Goal: Task Accomplishment & Management: Complete application form

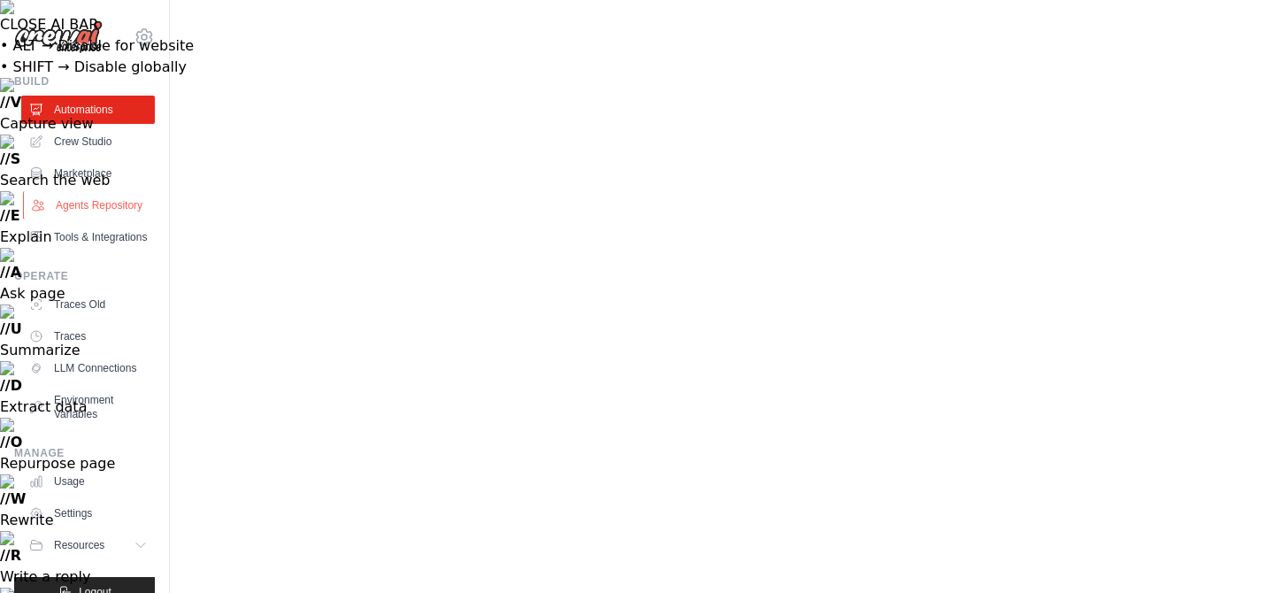
click at [92, 207] on link "Agents Repository" at bounding box center [90, 205] width 134 height 28
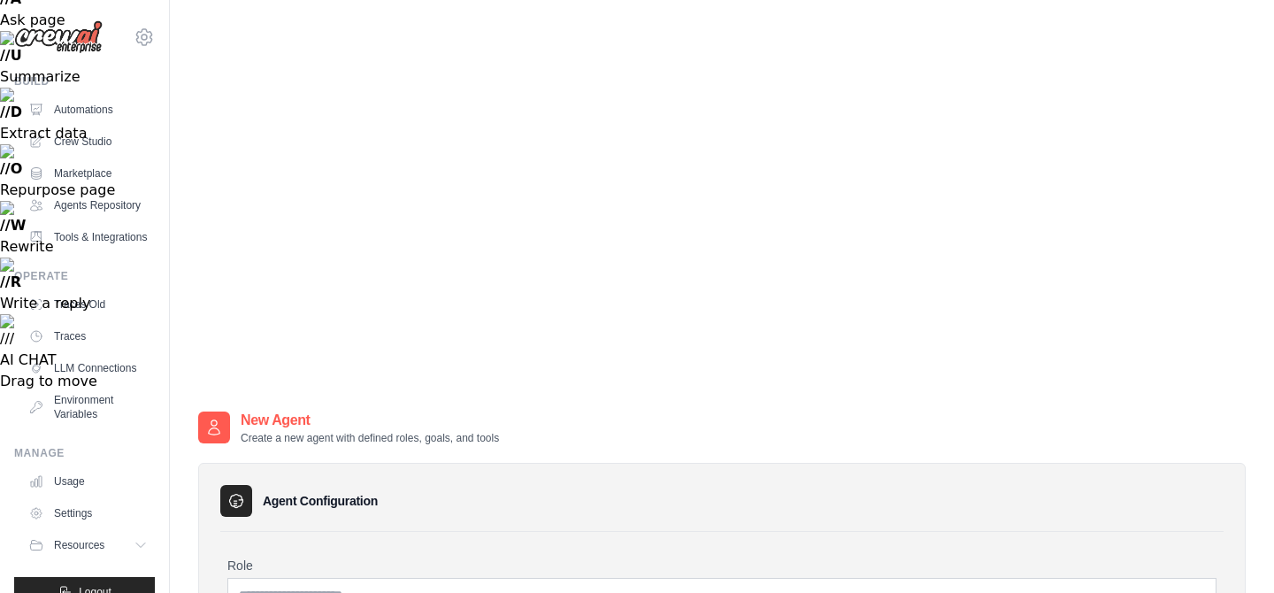
scroll to position [302, 0]
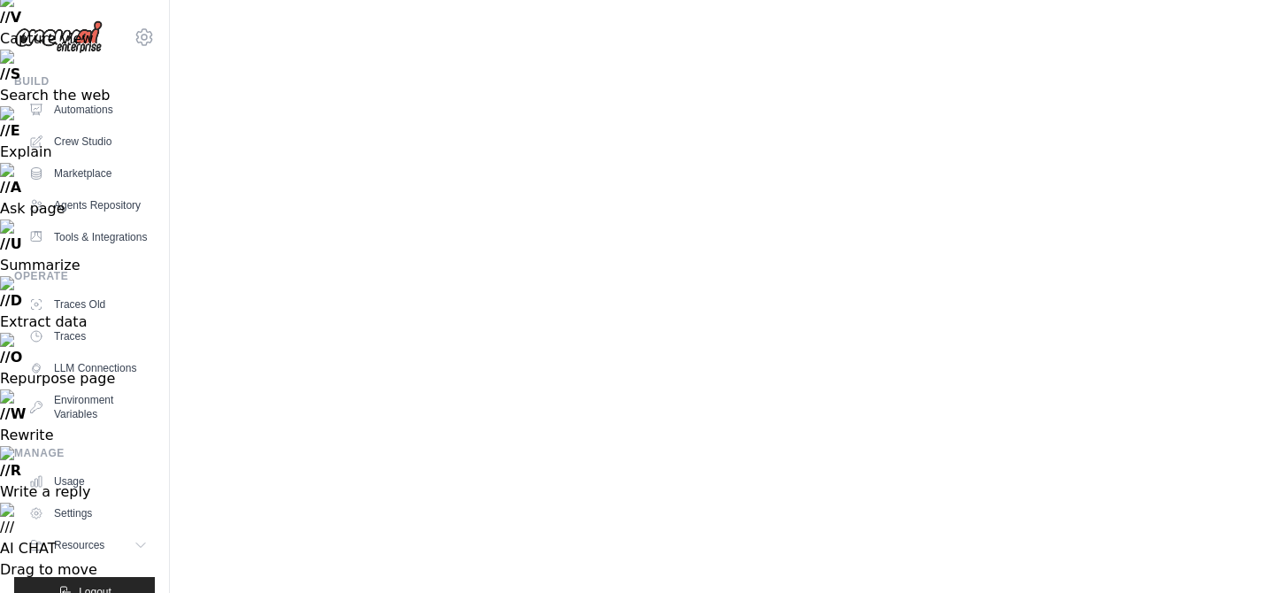
scroll to position [90, 0]
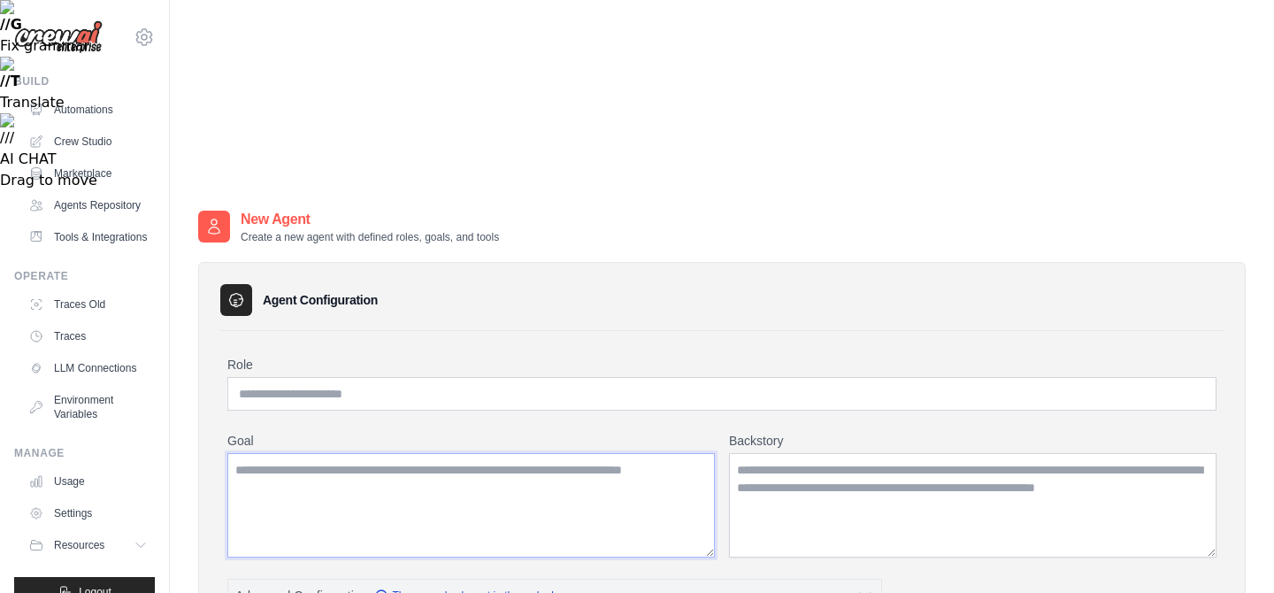
scroll to position [249, 0]
click at [864, 585] on icon "button" at bounding box center [865, 594] width 18 height 18
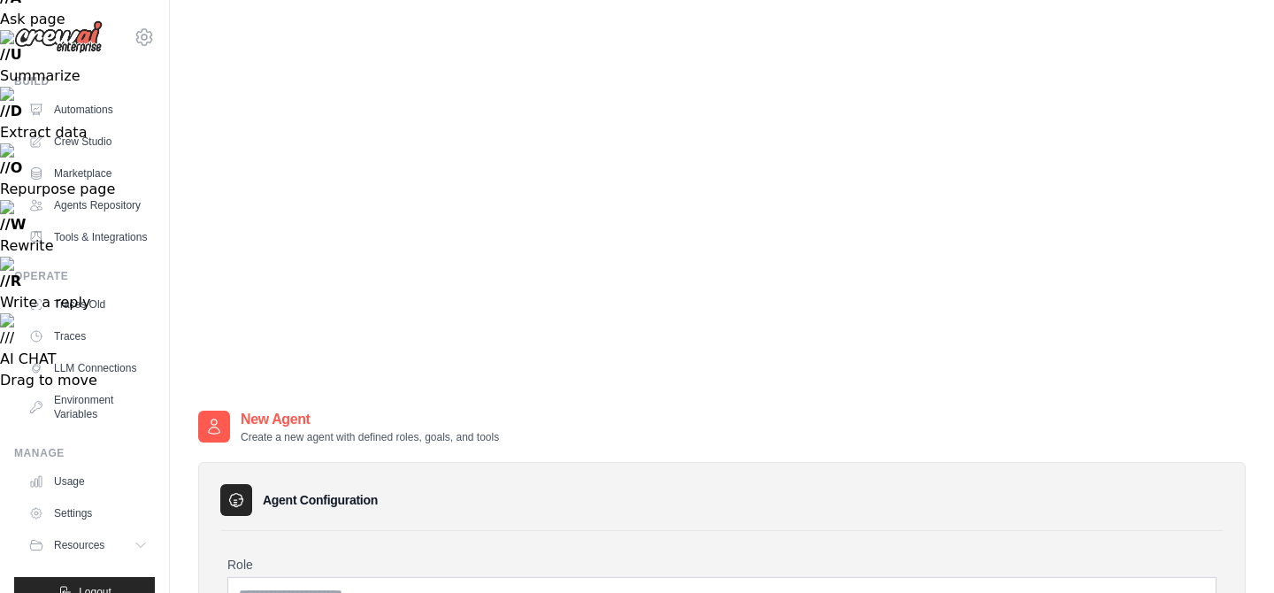
scroll to position [301, 0]
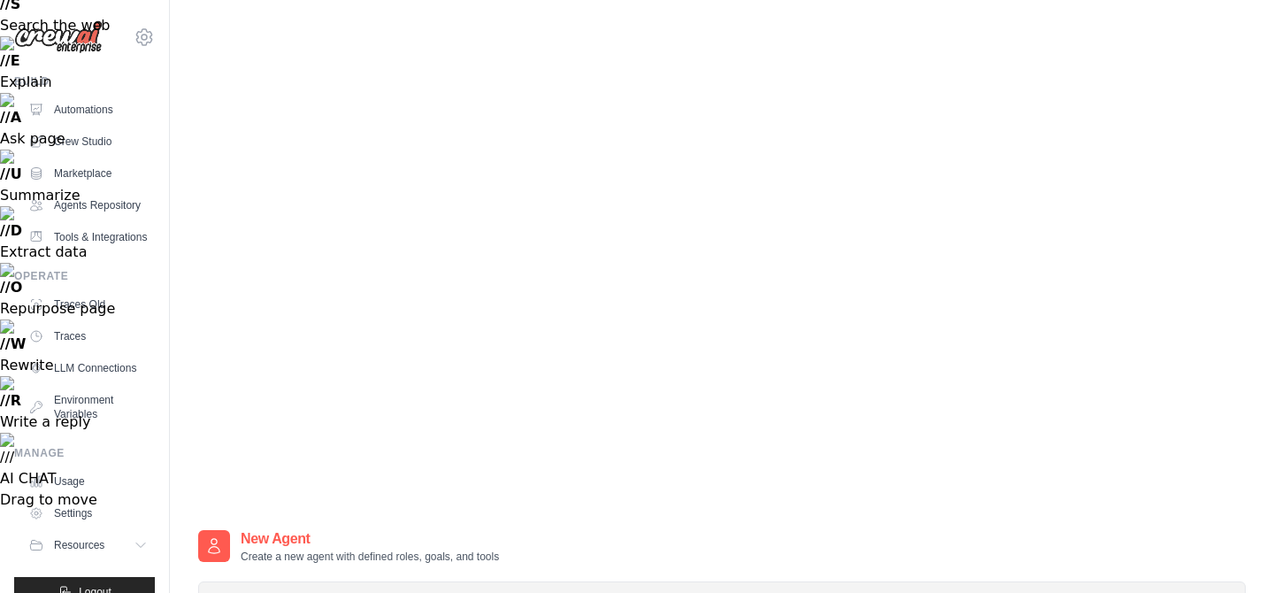
scroll to position [167, 0]
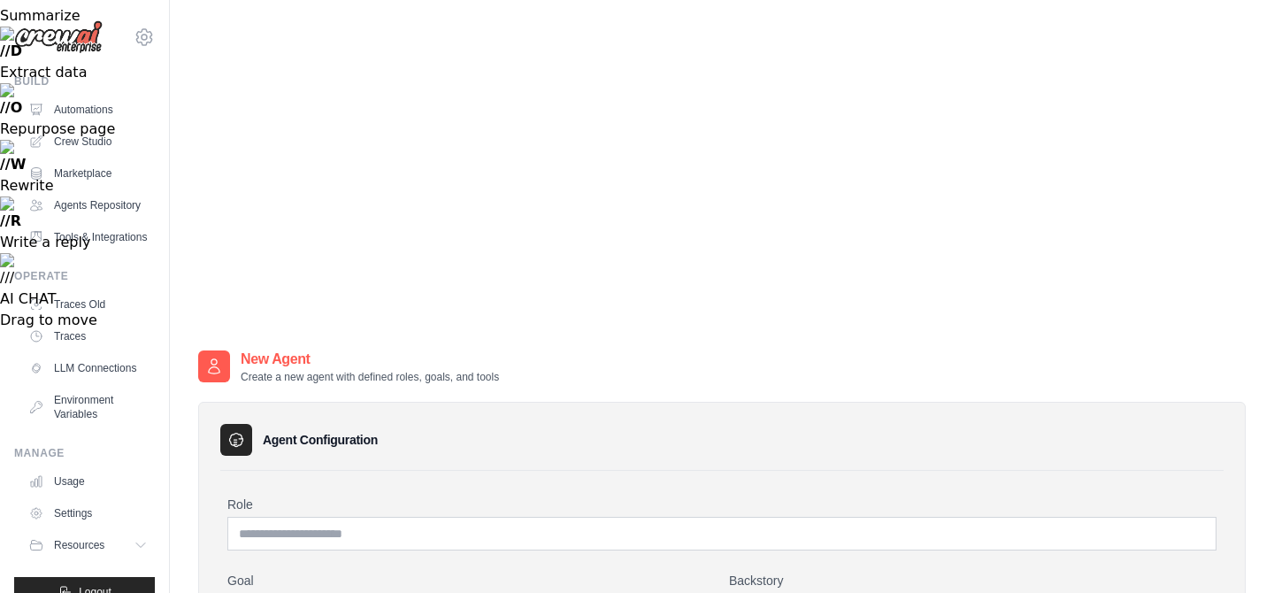
scroll to position [337, 0]
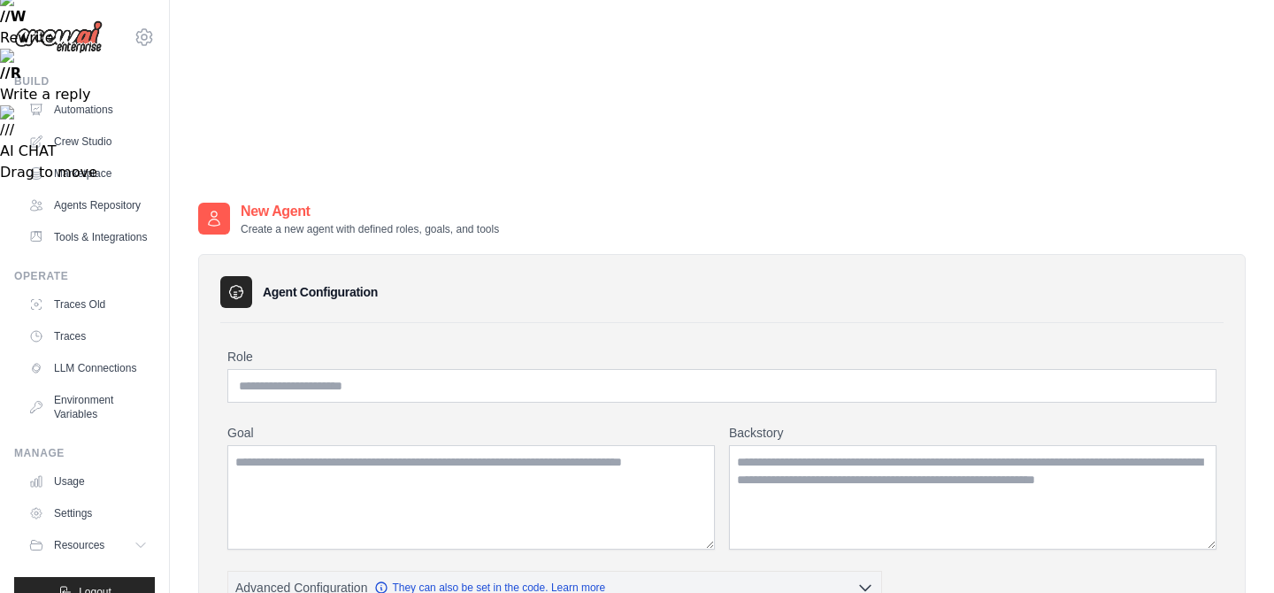
scroll to position [491, 0]
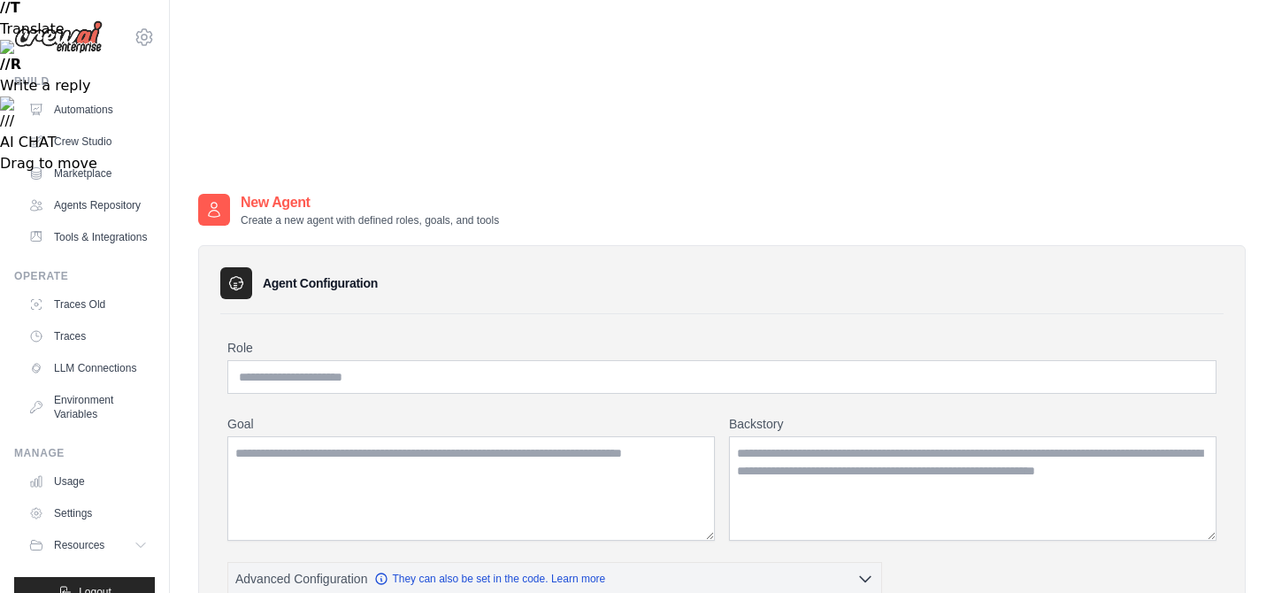
drag, startPoint x: 232, startPoint y: 407, endPoint x: 640, endPoint y: 420, distance: 408.0
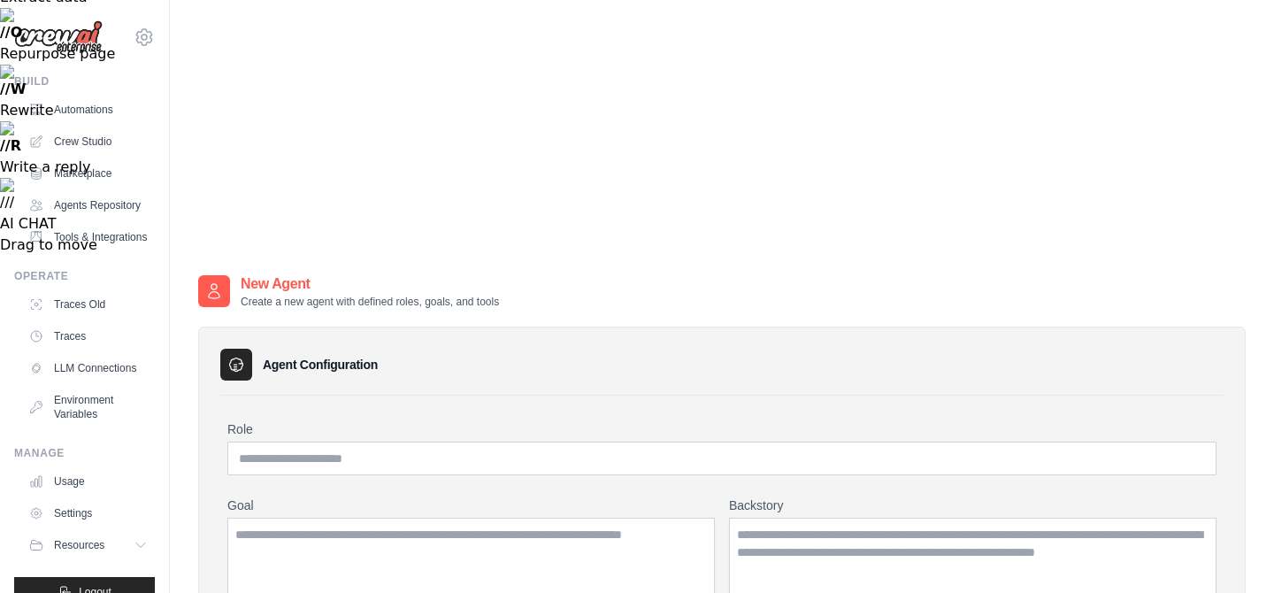
scroll to position [0, 0]
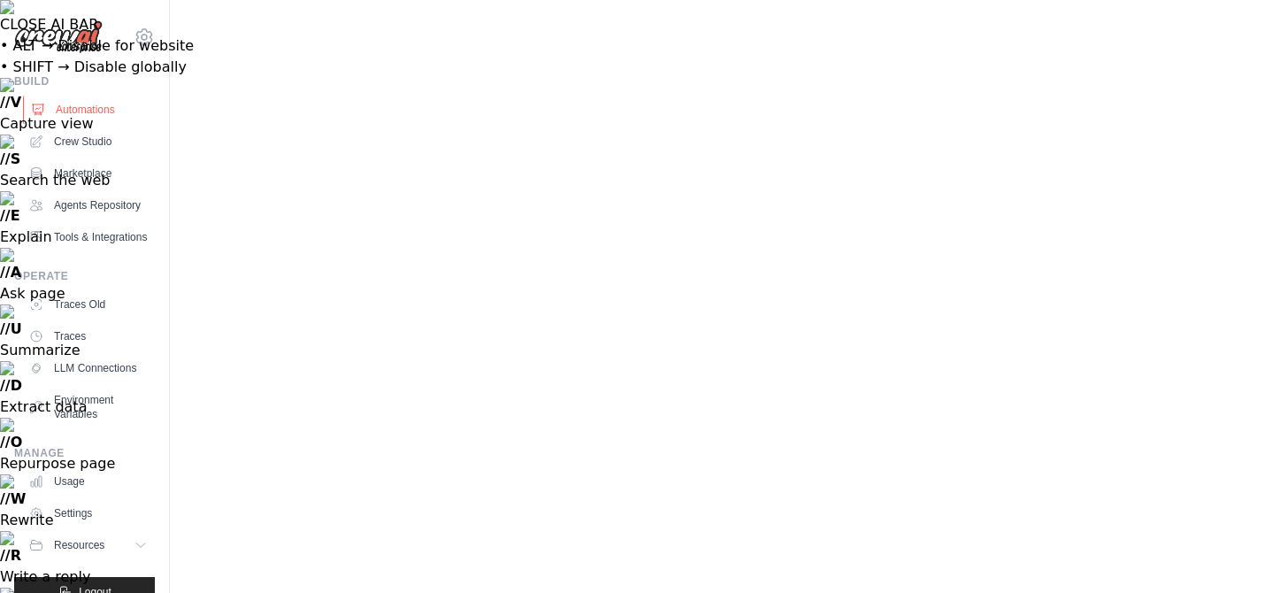
click at [66, 112] on link "Automations" at bounding box center [90, 110] width 134 height 28
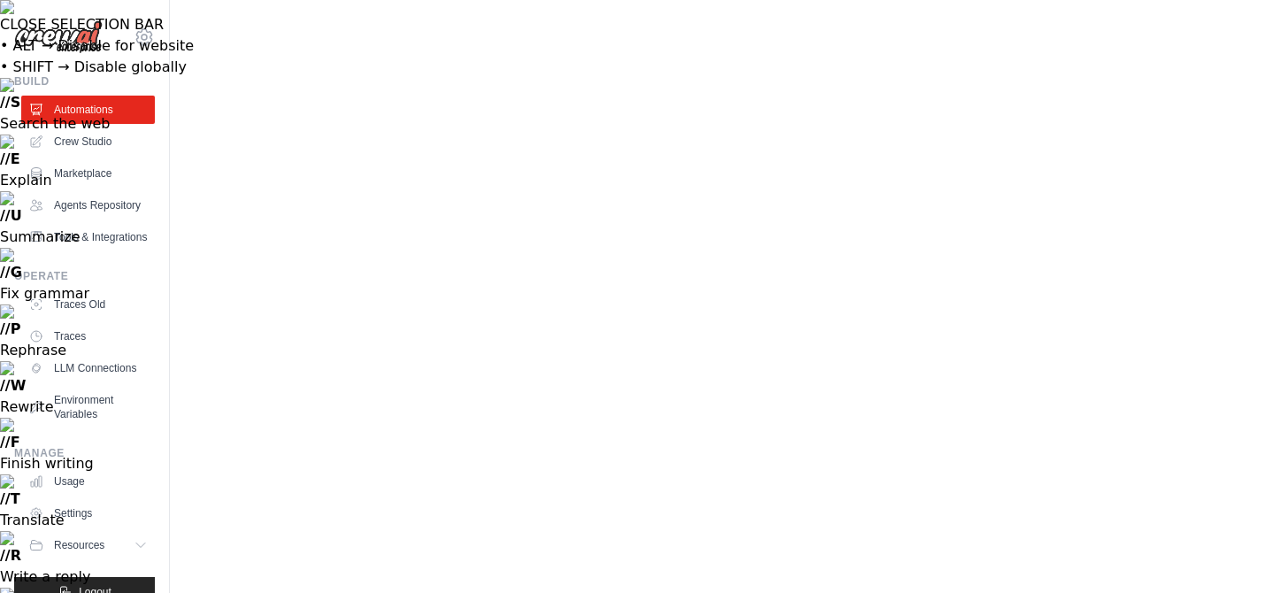
drag, startPoint x: 406, startPoint y: 226, endPoint x: 514, endPoint y: 273, distance: 117.7
drag, startPoint x: 632, startPoint y: 222, endPoint x: 808, endPoint y: 265, distance: 181.3
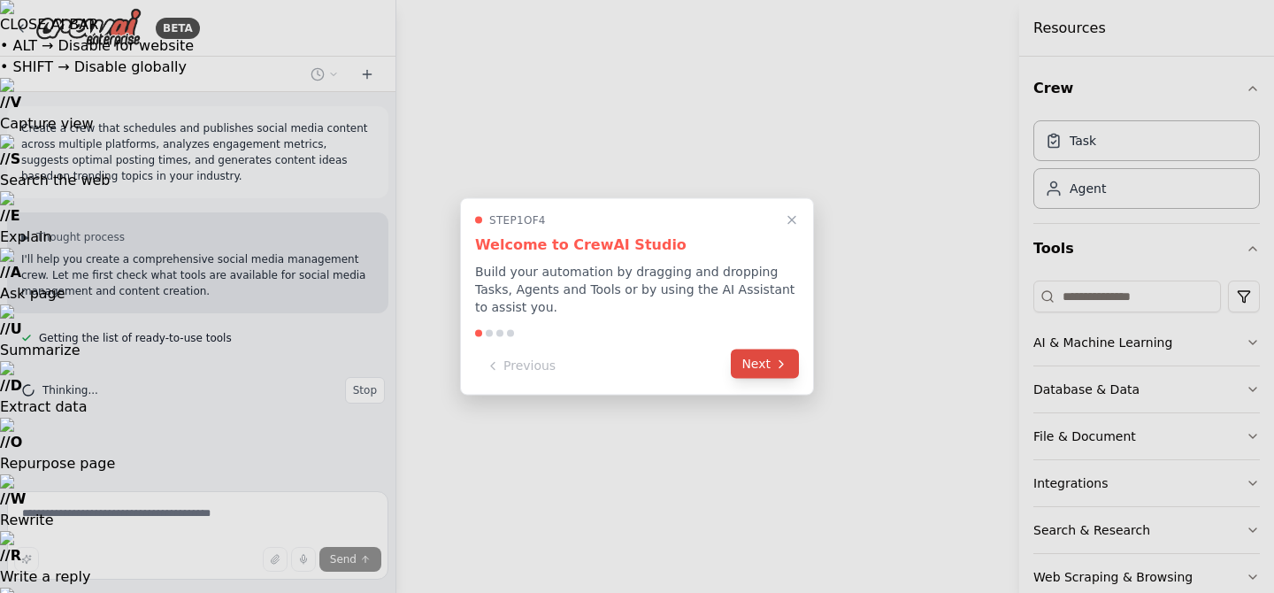
click at [763, 371] on button "Next" at bounding box center [765, 363] width 68 height 29
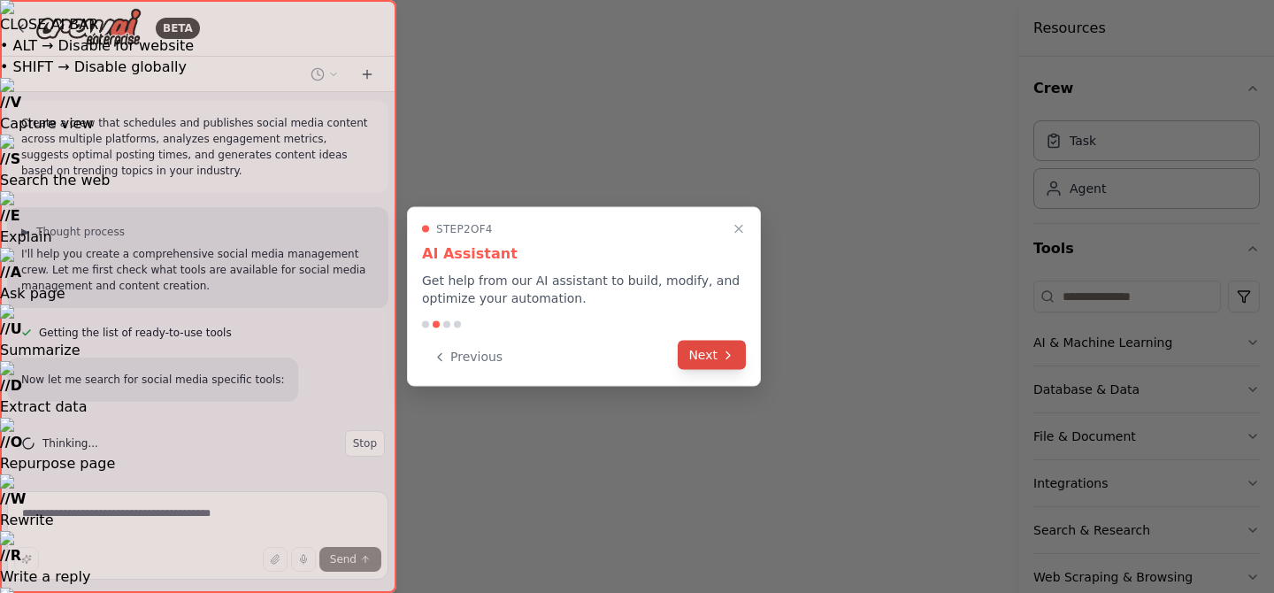
scroll to position [41, 0]
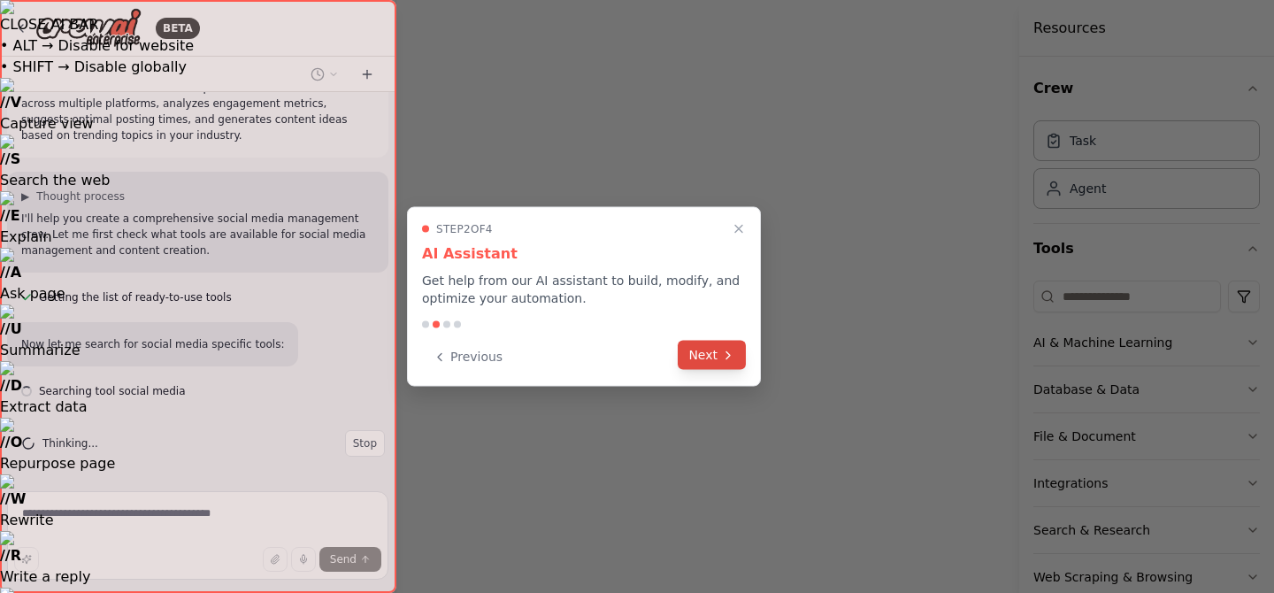
click at [731, 353] on icon at bounding box center [728, 355] width 14 height 14
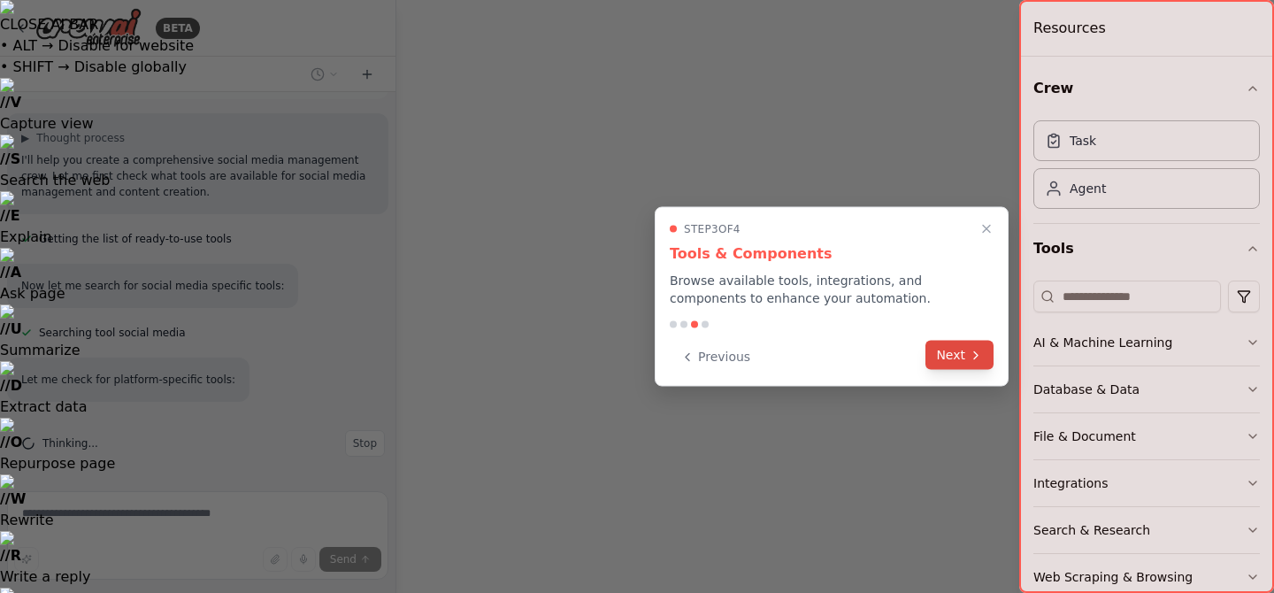
click at [946, 348] on button "Next" at bounding box center [959, 355] width 68 height 29
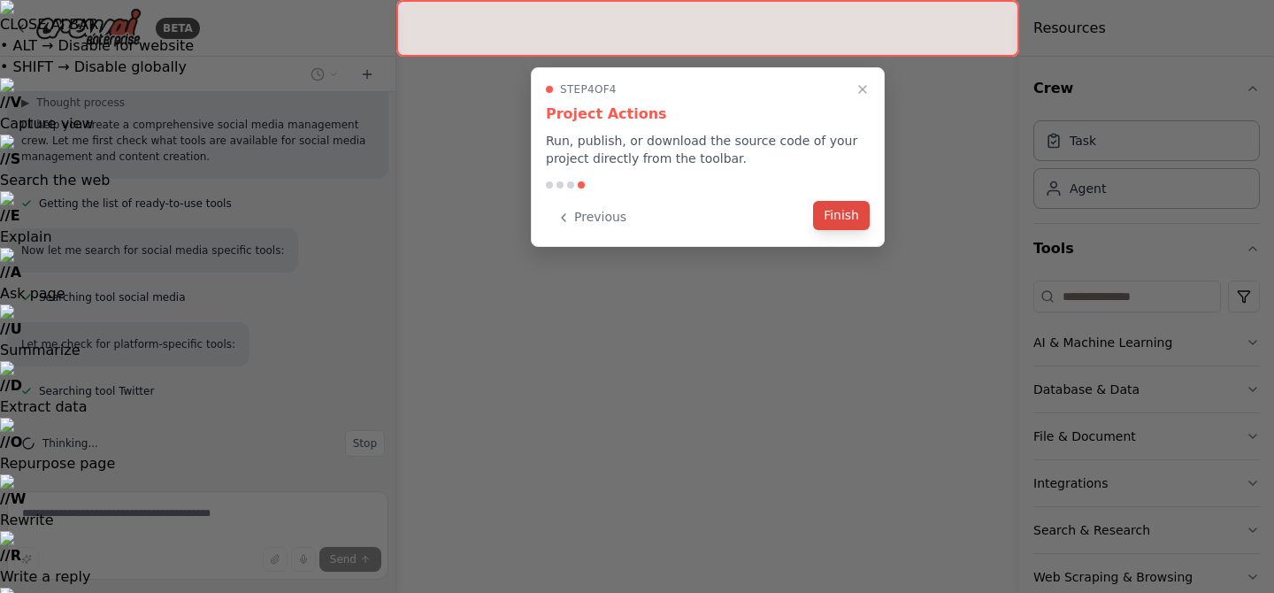
click at [847, 214] on button "Finish" at bounding box center [841, 215] width 57 height 29
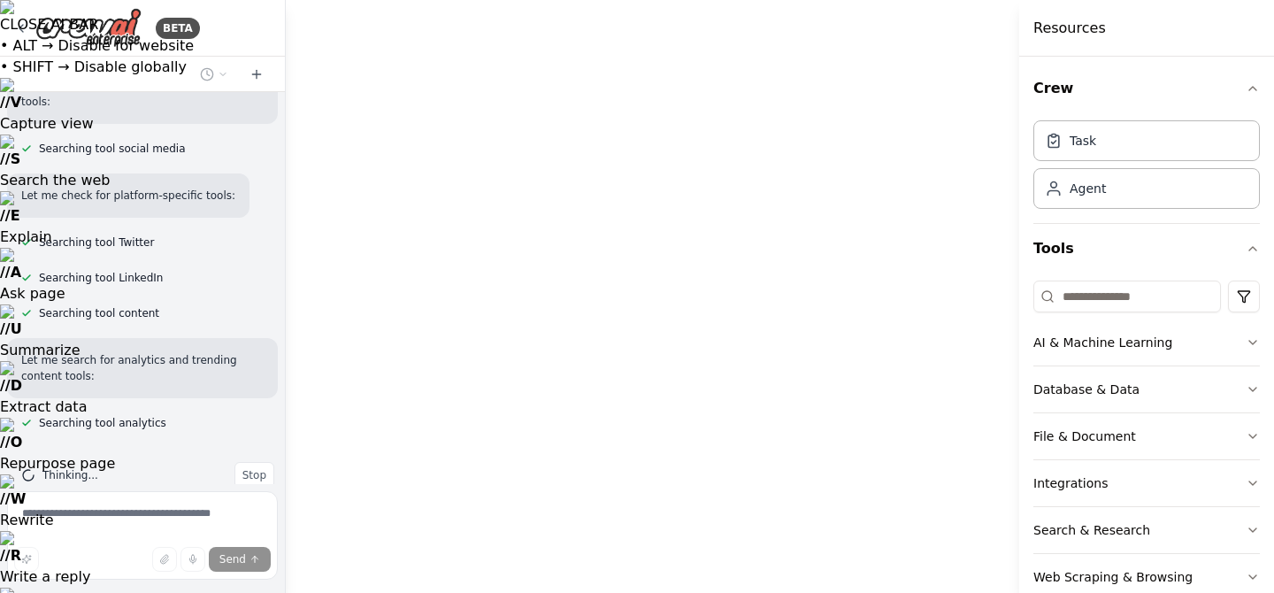
scroll to position [331, 0]
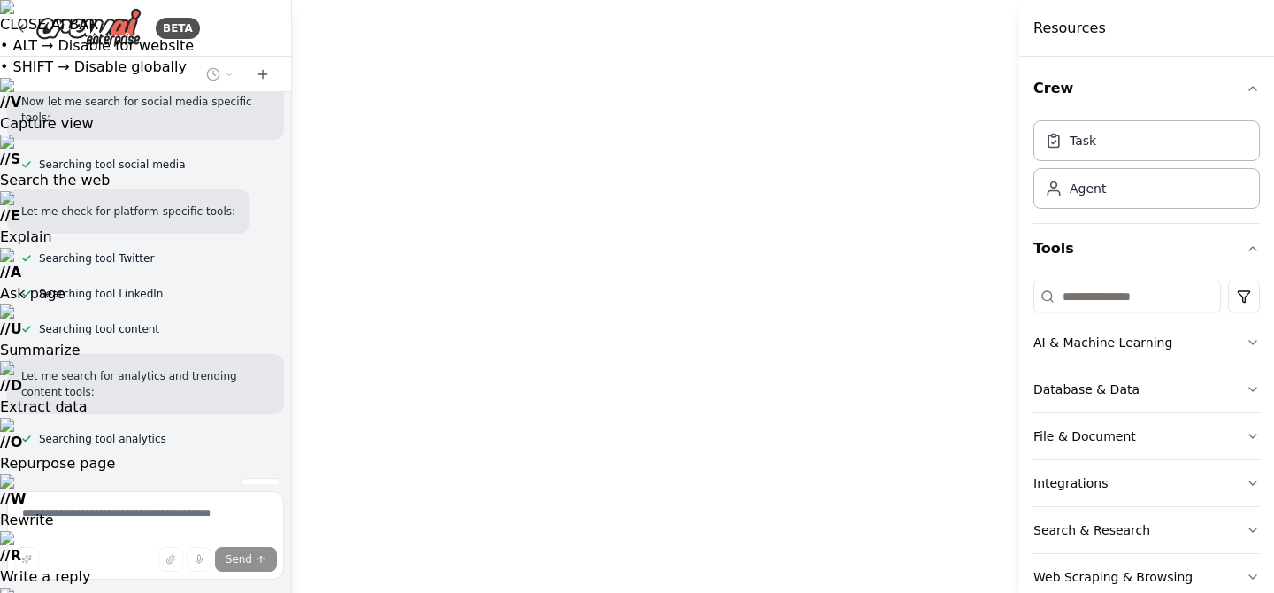
drag, startPoint x: 392, startPoint y: 257, endPoint x: 291, endPoint y: 264, distance: 101.1
click at [291, 264] on div at bounding box center [288, 296] width 7 height 593
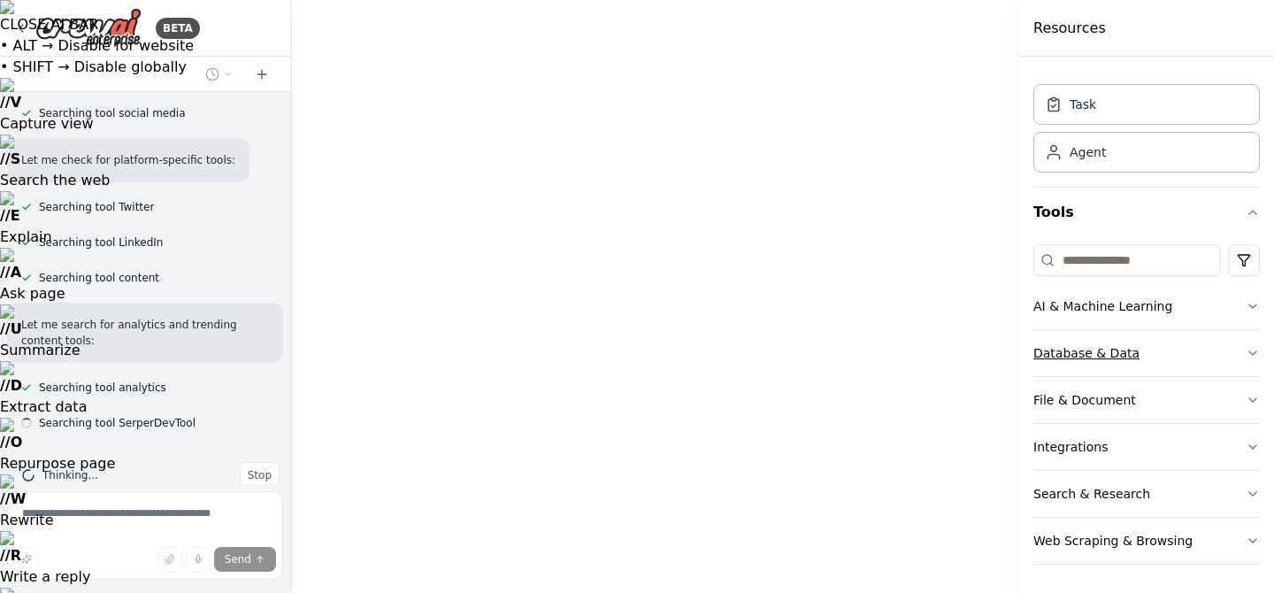
scroll to position [0, 0]
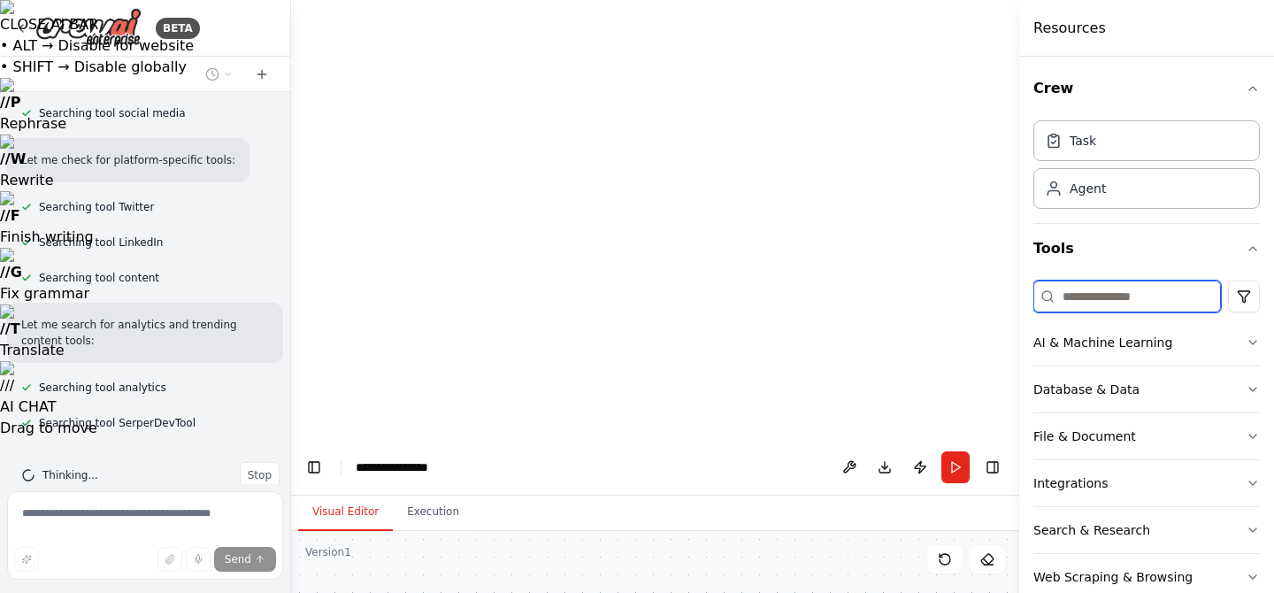
click at [1127, 300] on input at bounding box center [1127, 296] width 188 height 32
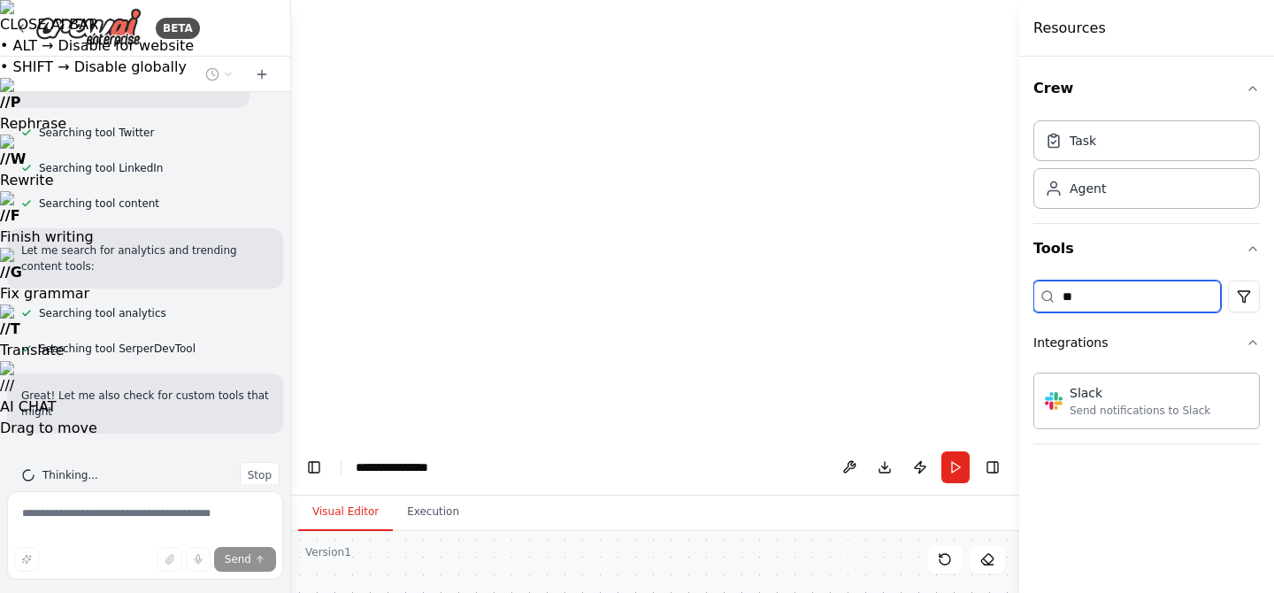
type input "*"
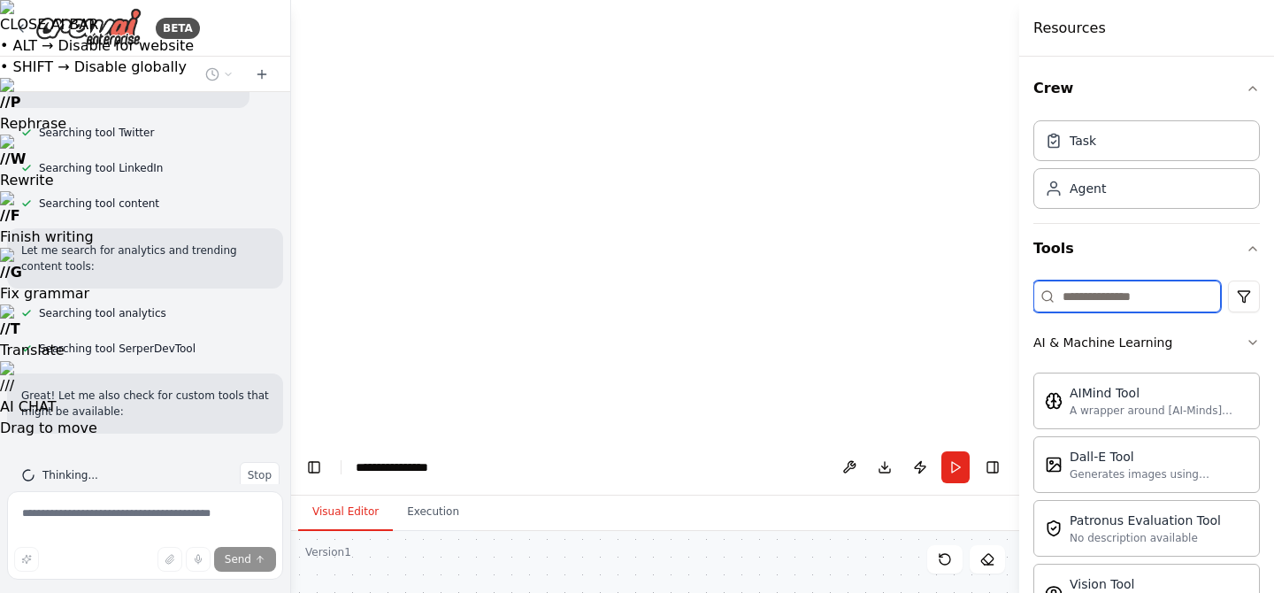
scroll to position [492, 0]
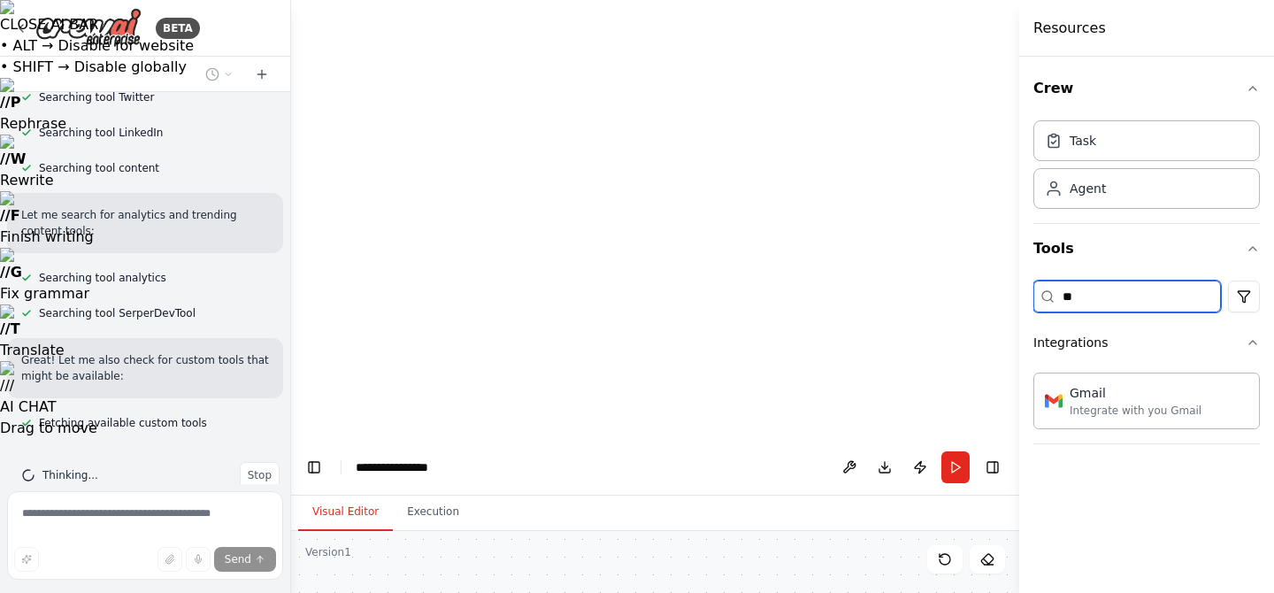
type input "*"
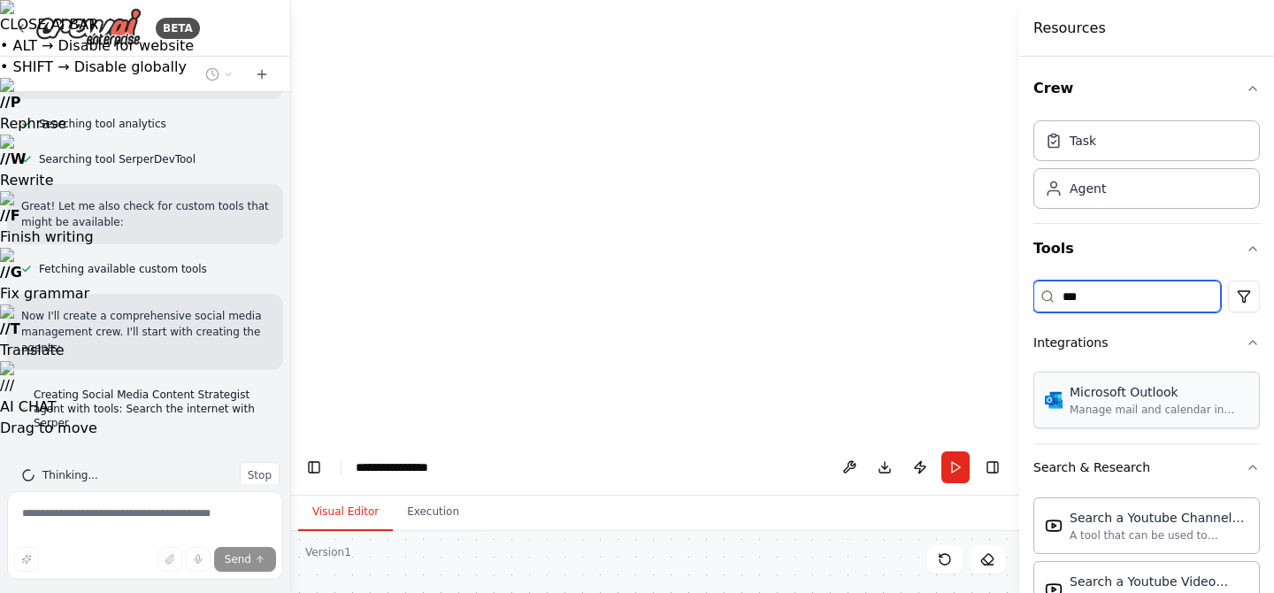
scroll to position [695, 0]
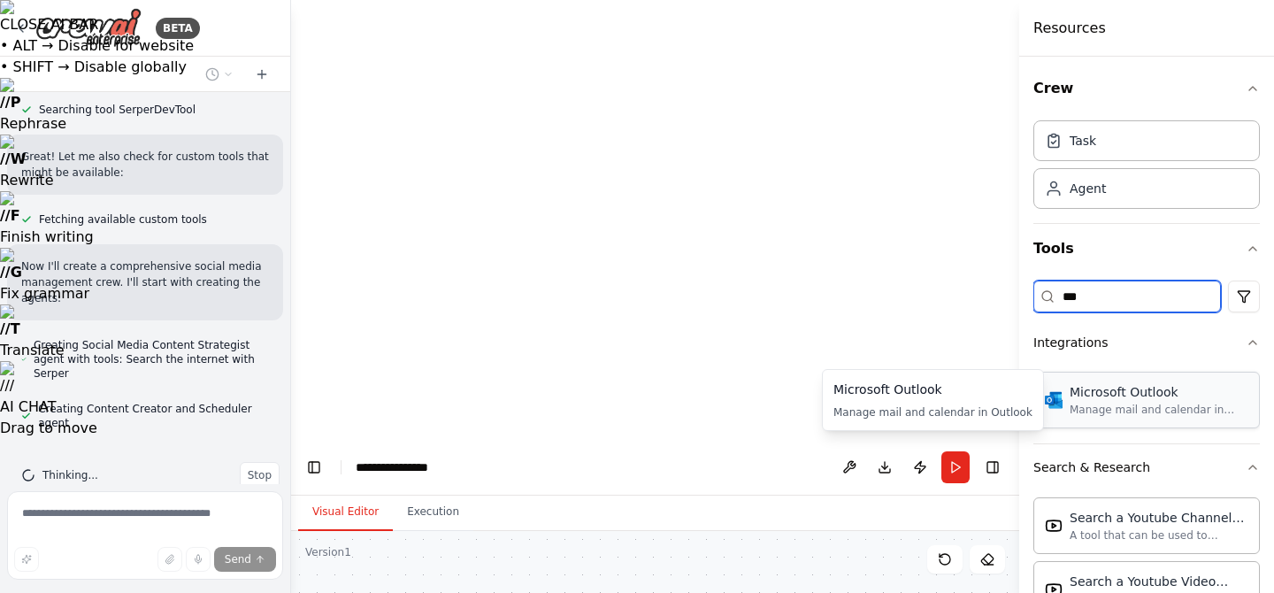
type input "***"
click at [1101, 405] on div "Manage mail and calendar in Outlook" at bounding box center [1158, 409] width 179 height 14
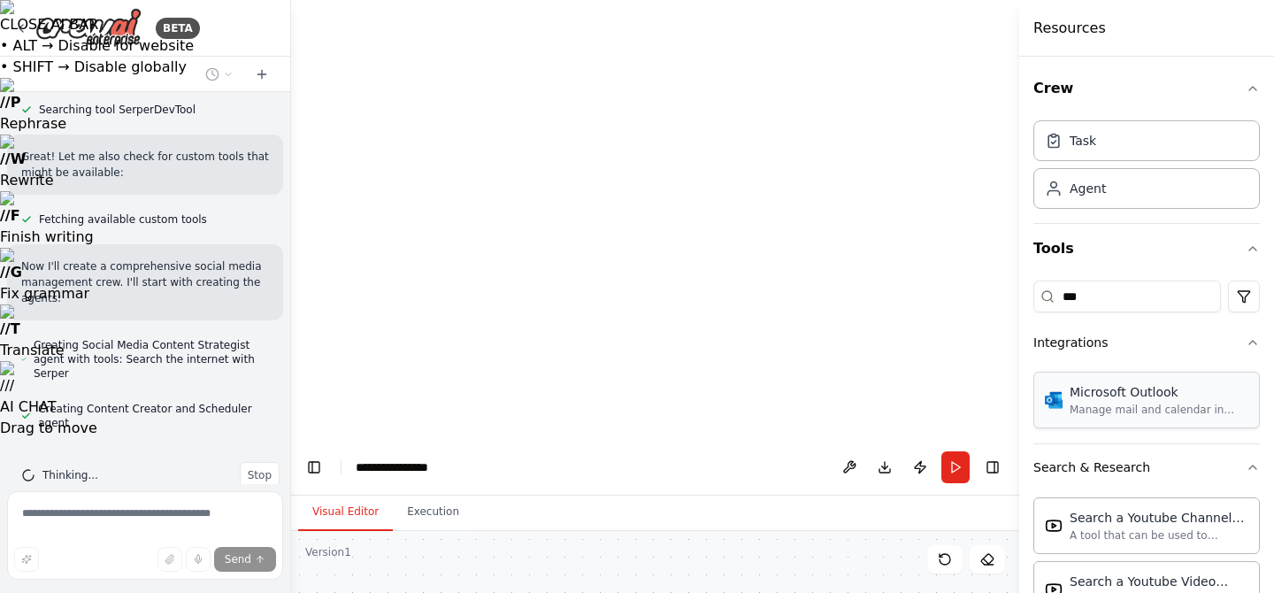
click at [1134, 403] on div "Manage mail and calendar in Outlook" at bounding box center [1158, 409] width 179 height 14
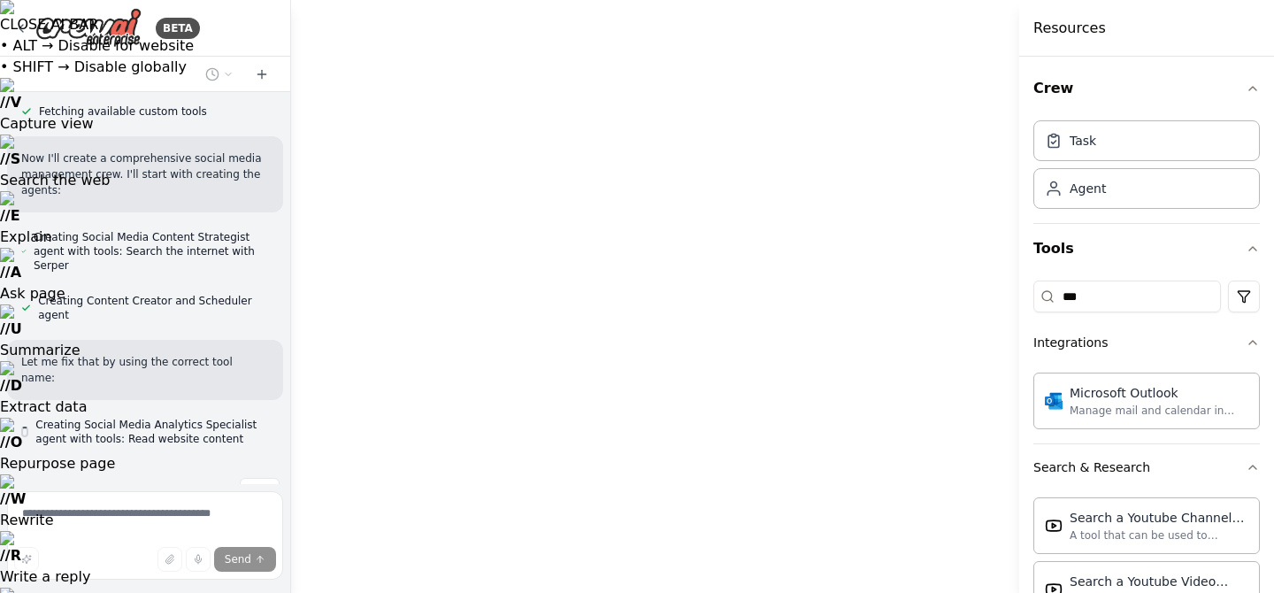
drag, startPoint x: 511, startPoint y: 333, endPoint x: 1269, endPoint y: 397, distance: 760.8
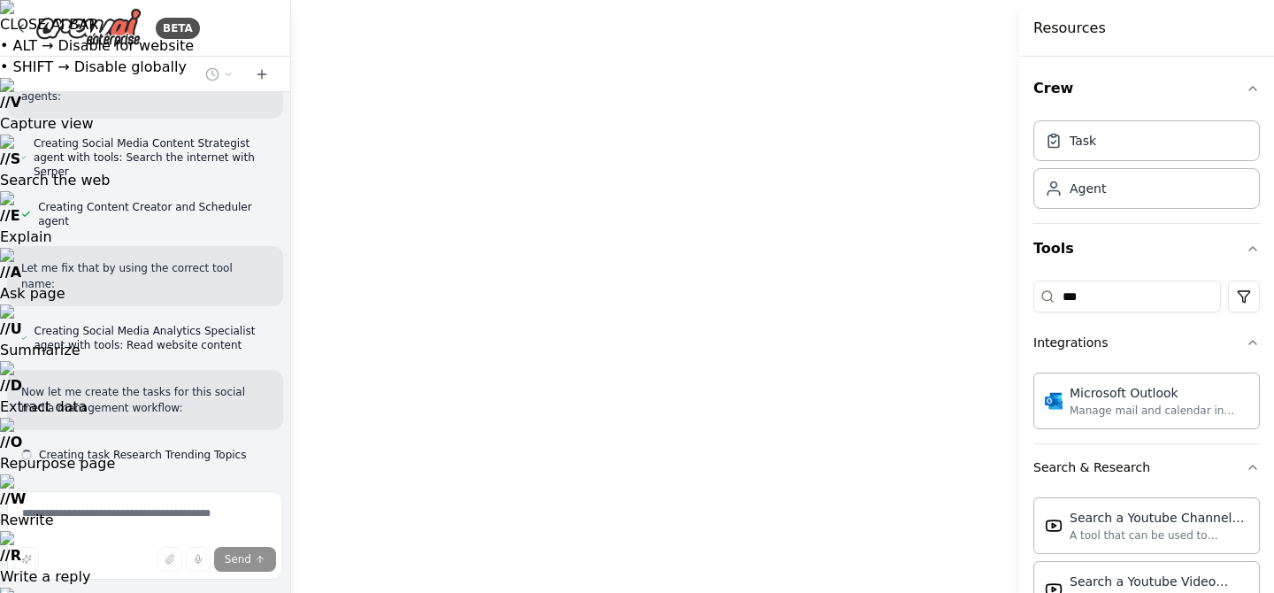
scroll to position [913, 0]
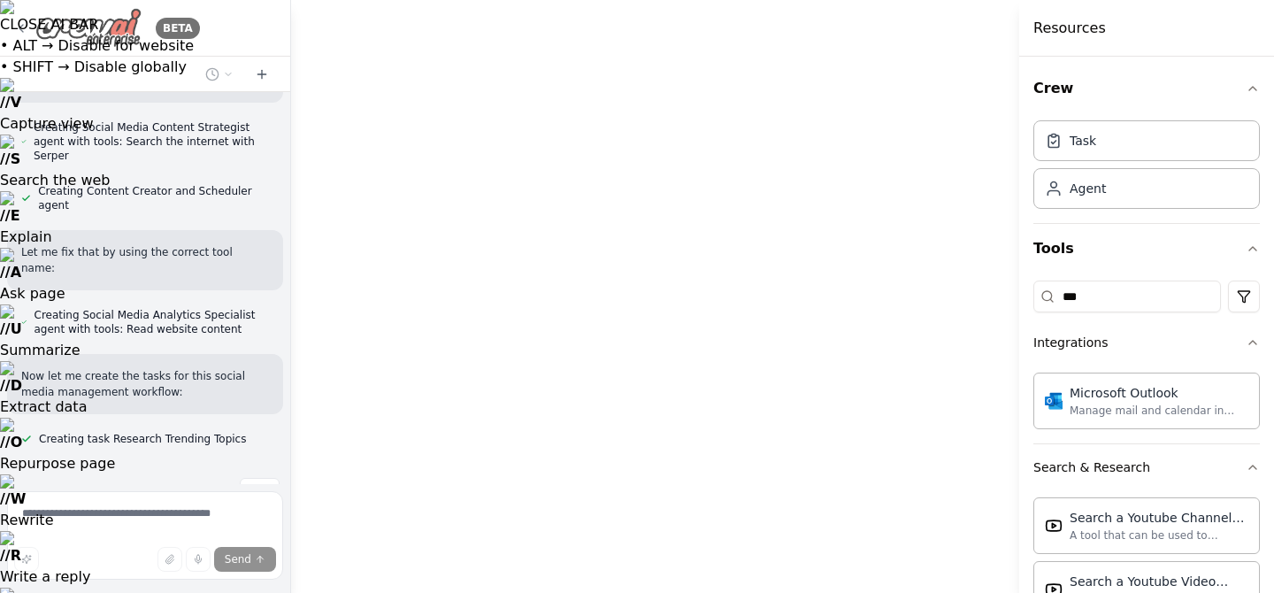
click at [17, 28] on icon at bounding box center [21, 28] width 14 height 14
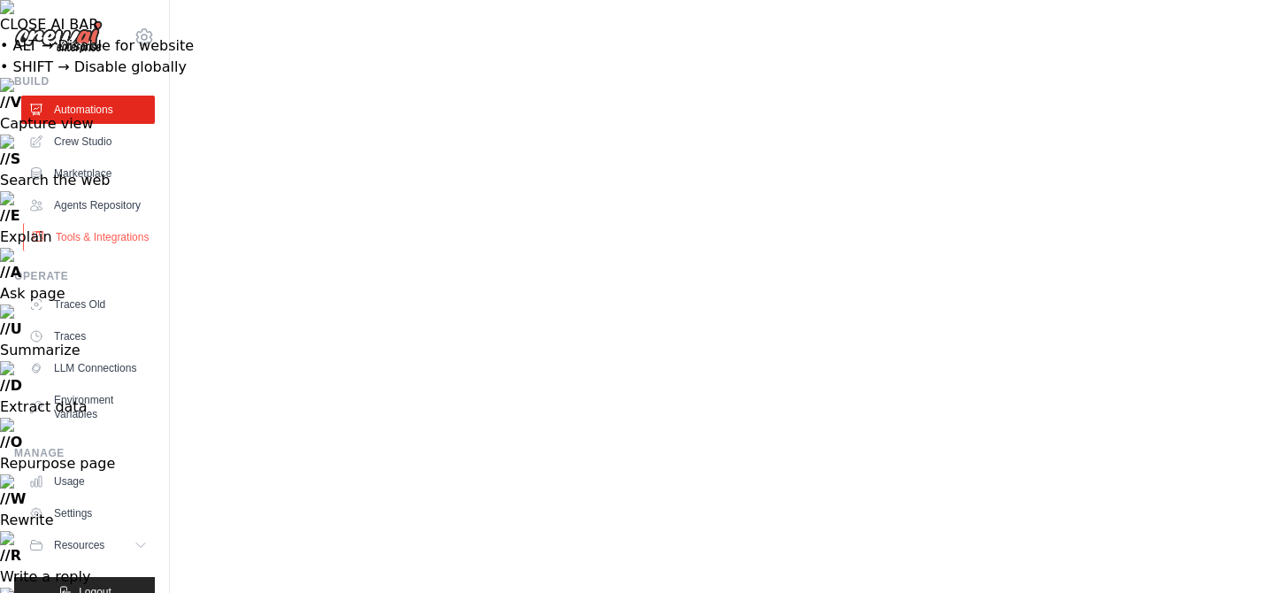
click at [88, 234] on link "Tools & Integrations" at bounding box center [90, 237] width 134 height 28
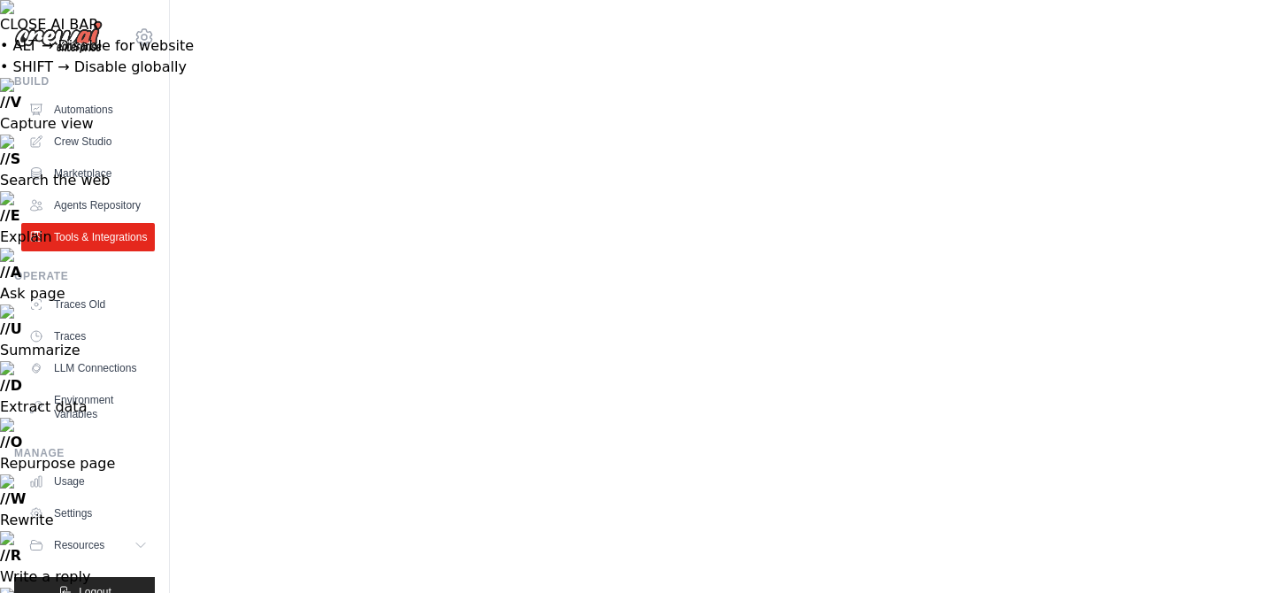
click at [94, 42] on img at bounding box center [58, 37] width 88 height 34
click at [81, 106] on link "Automations" at bounding box center [90, 110] width 134 height 28
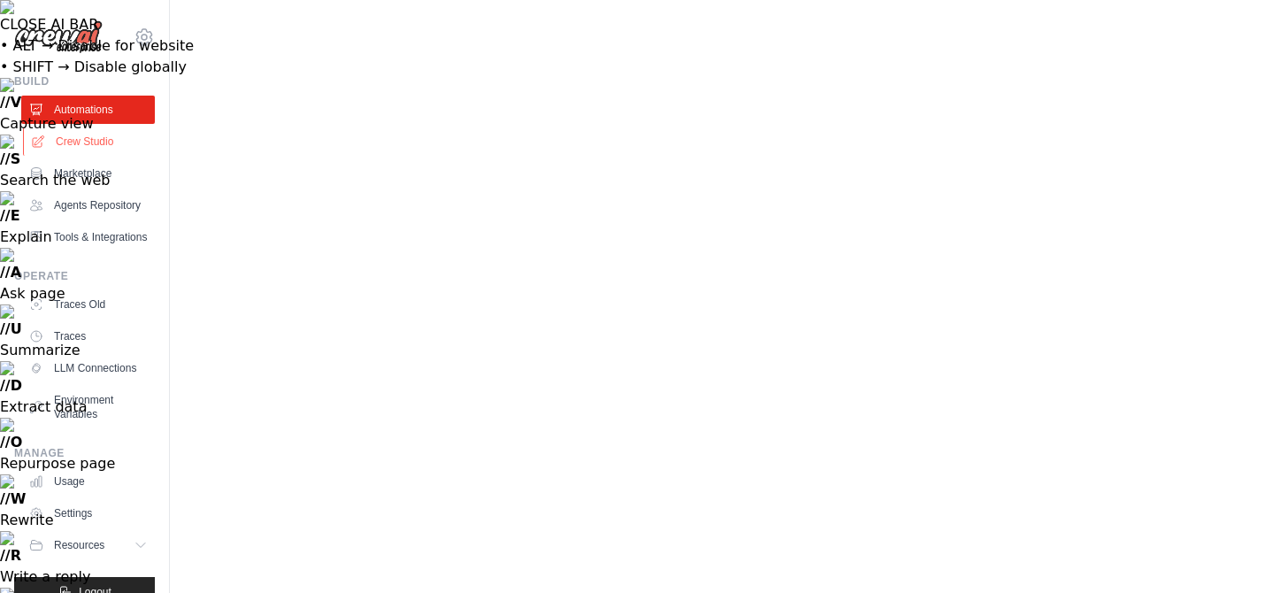
click at [92, 134] on link "Crew Studio" at bounding box center [90, 141] width 134 height 28
